Goal: Check status: Check status

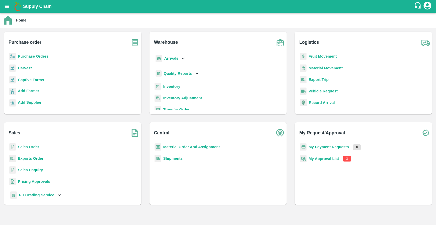
click at [322, 156] on b "My Approval List" at bounding box center [324, 158] width 30 height 4
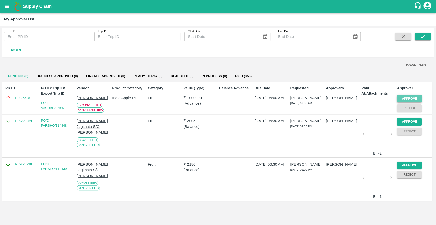
click at [408, 99] on button "Approve" at bounding box center [409, 98] width 25 height 7
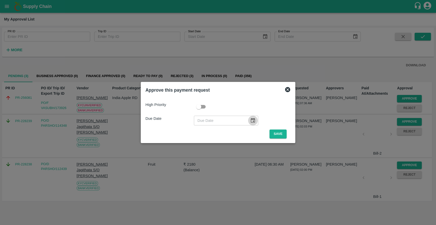
click at [250, 120] on icon "Choose date" at bounding box center [253, 121] width 6 height 6
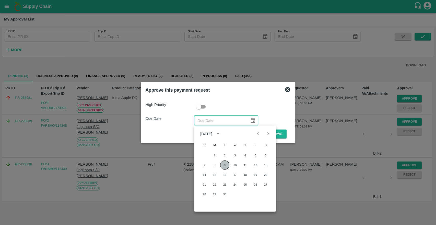
click at [226, 164] on button "9" at bounding box center [224, 164] width 9 height 9
type input "[DATE]"
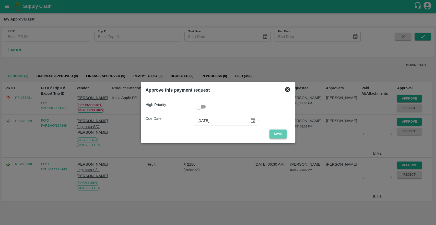
click at [279, 137] on button "Save" at bounding box center [278, 133] width 17 height 9
